Goal: Transaction & Acquisition: Download file/media

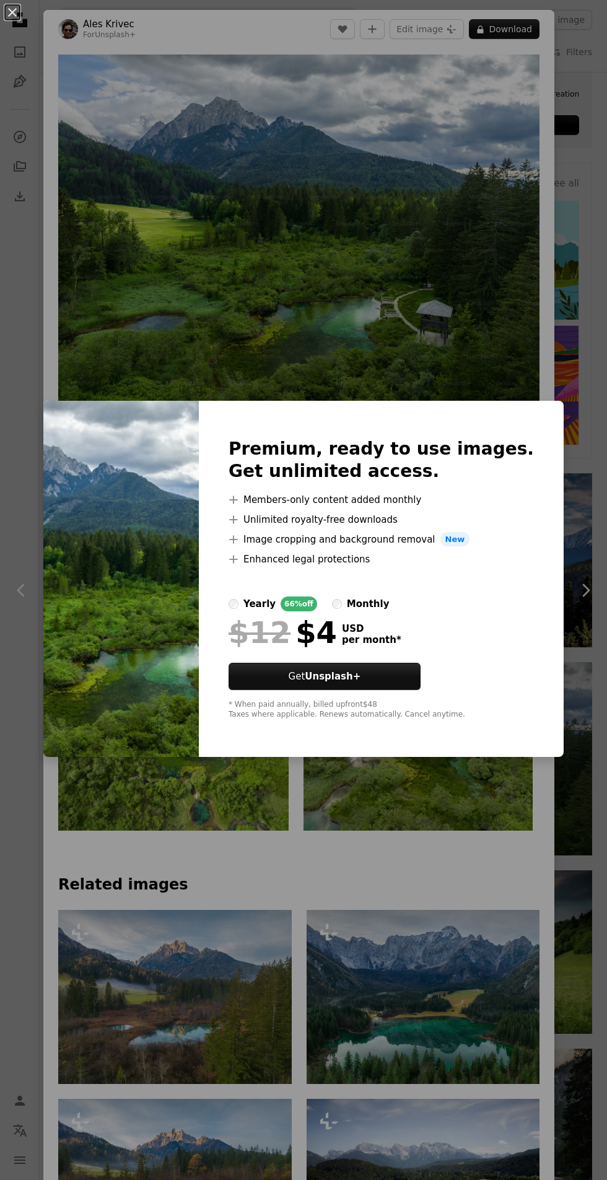
scroll to position [359, 0]
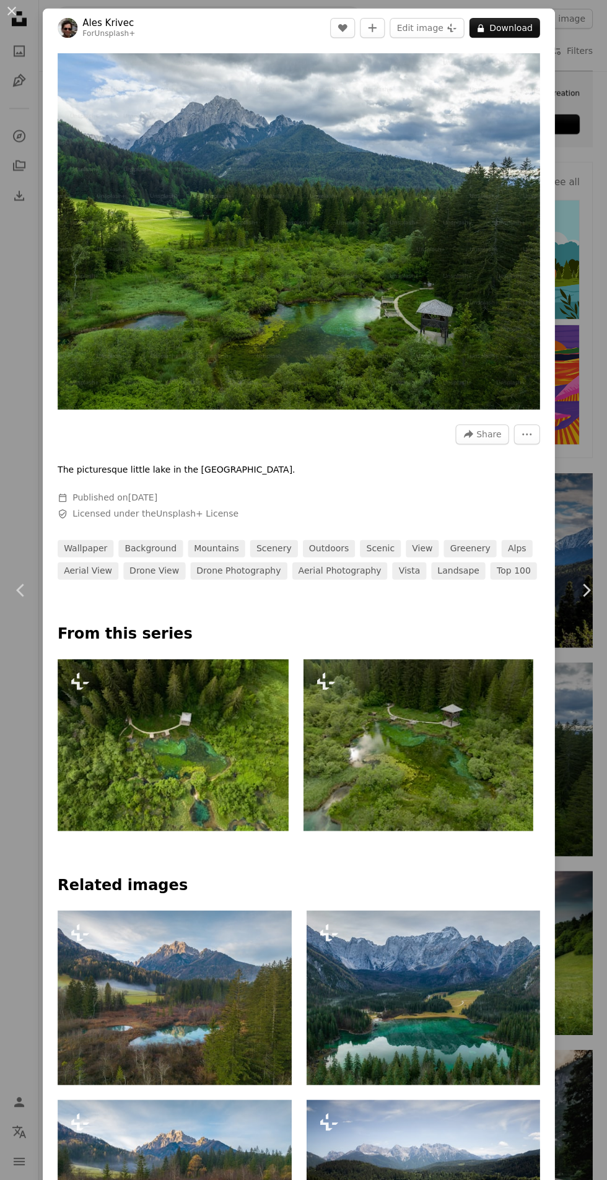
scroll to position [359, 0]
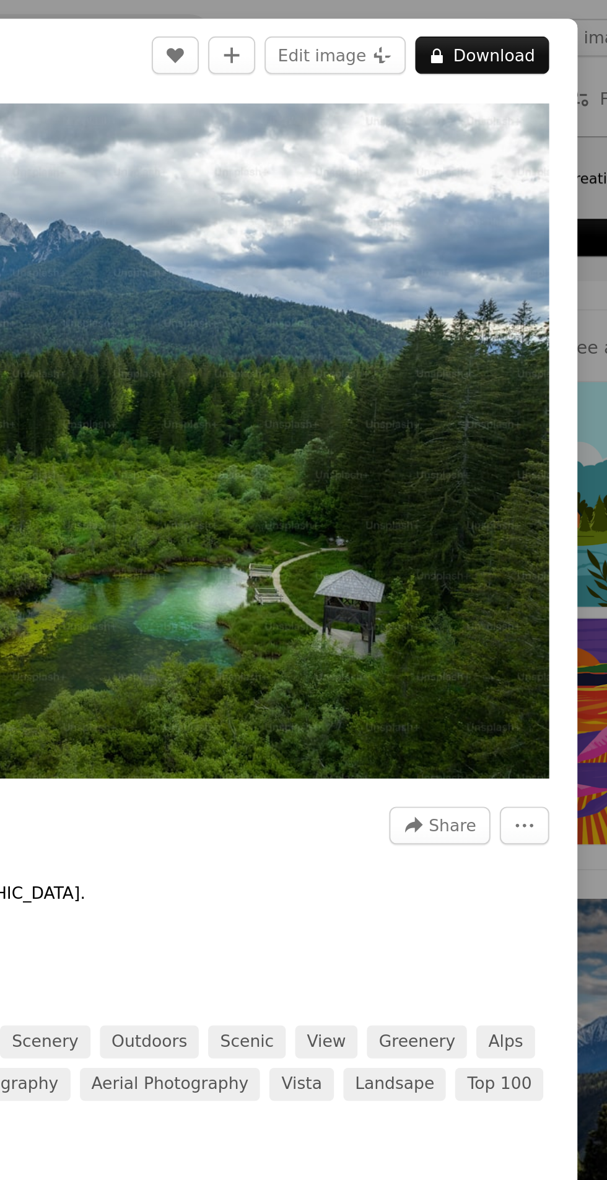
click at [569, 216] on div "An X shape Chevron left Chevron right Ales Krivec For Unsplash+ A heart A plus …" at bounding box center [303, 590] width 607 height 1180
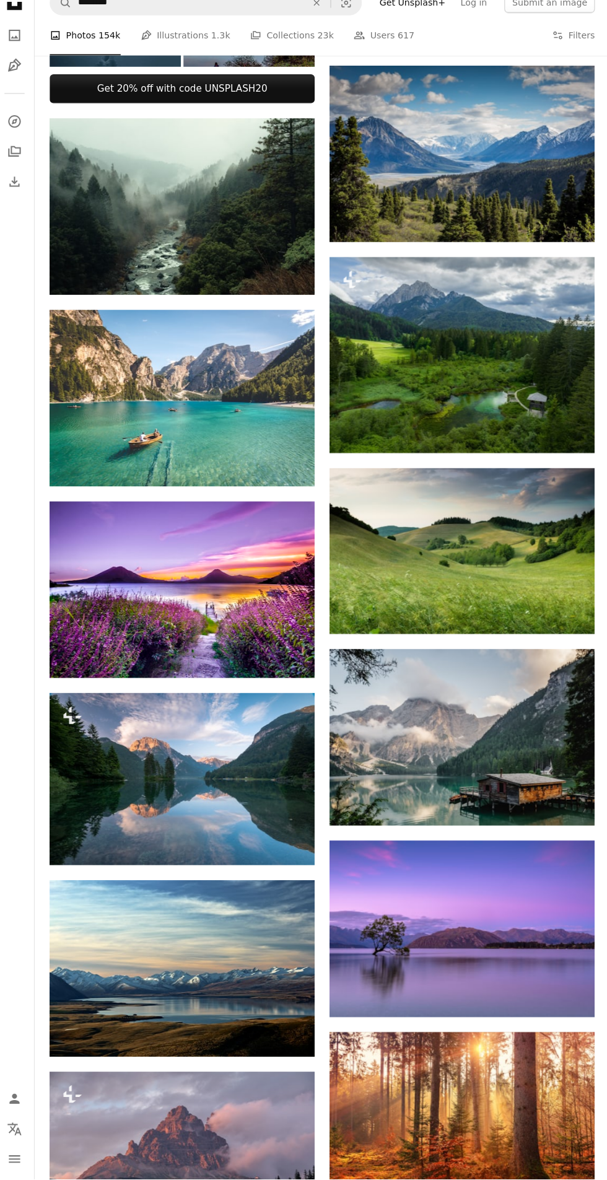
scroll to position [751, 0]
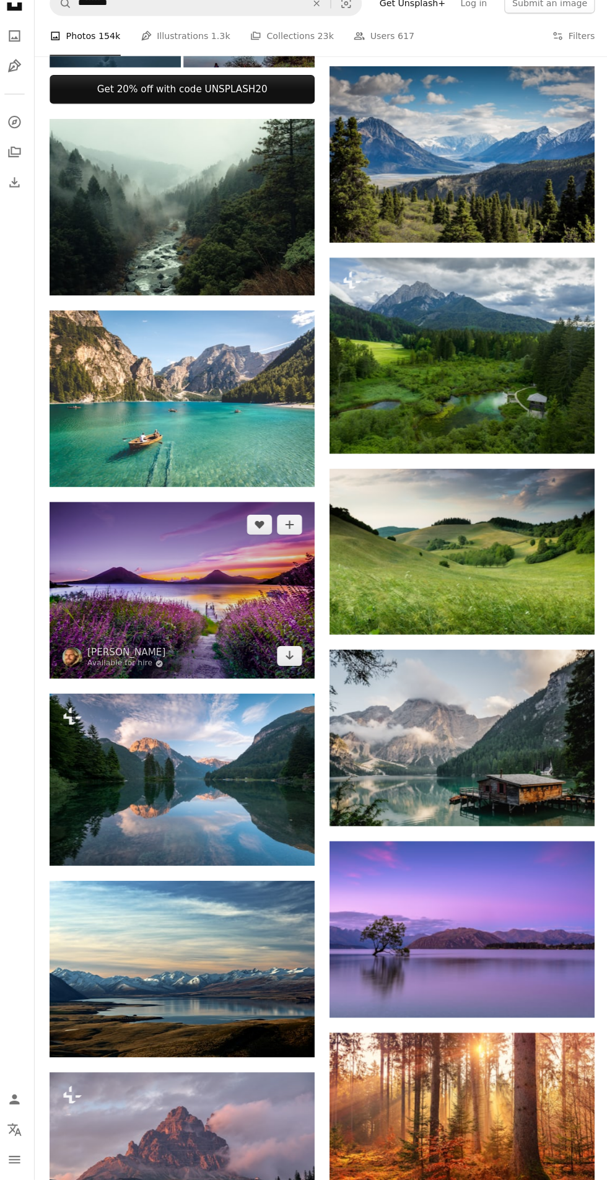
click at [142, 591] on img at bounding box center [185, 599] width 261 height 174
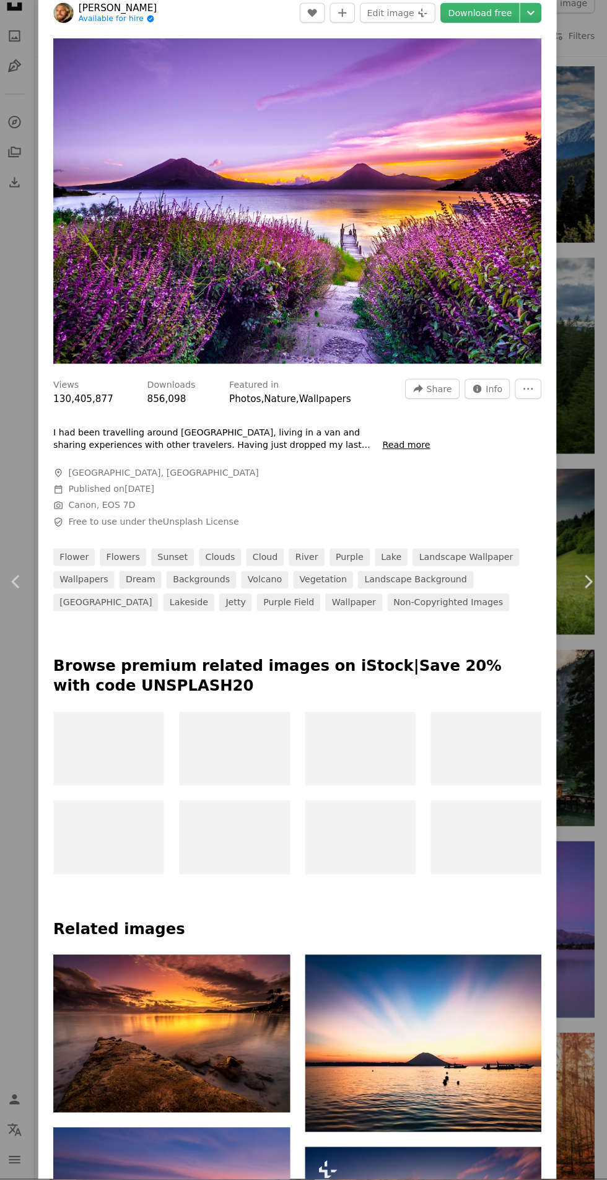
scroll to position [751, 0]
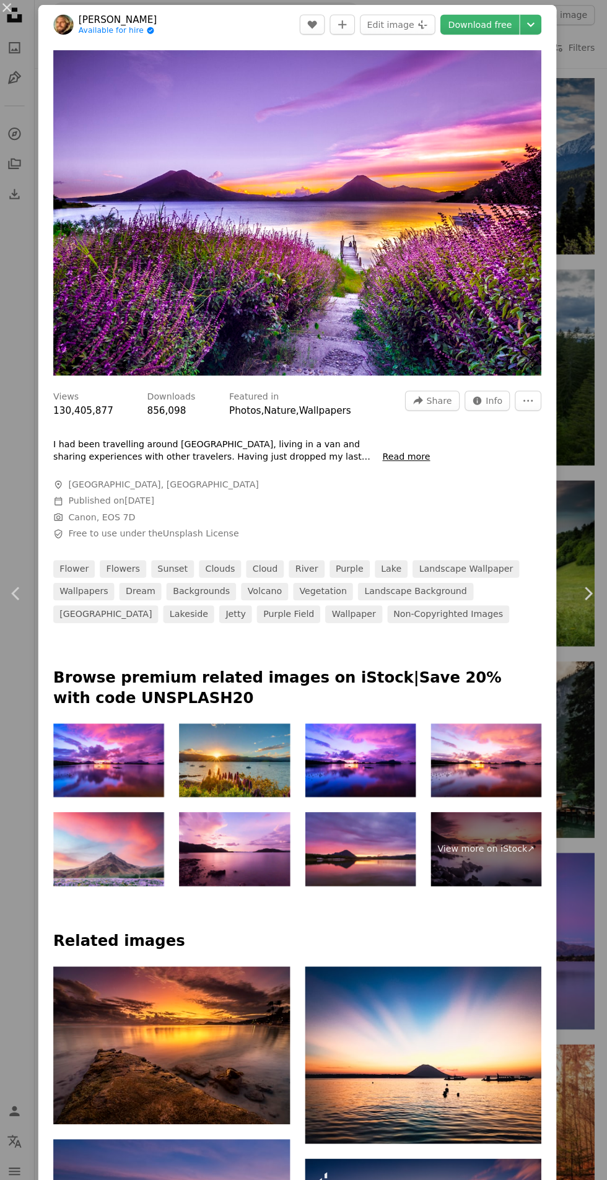
click at [492, 28] on link "Download free" at bounding box center [479, 29] width 78 height 20
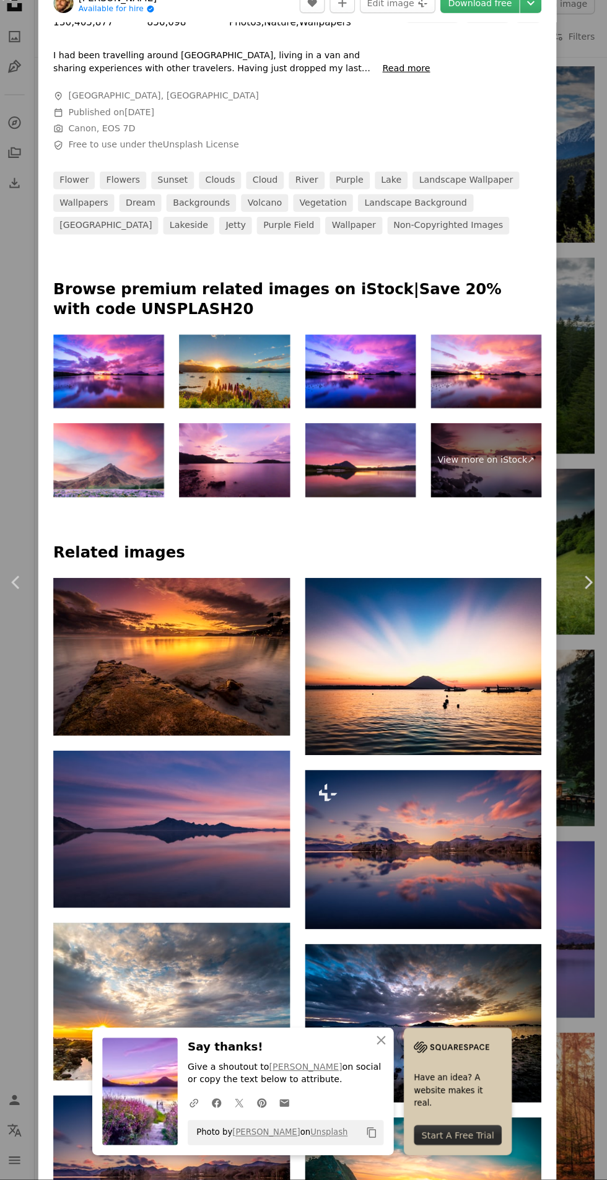
scroll to position [751, 0]
